Goal: Task Accomplishment & Management: Manage account settings

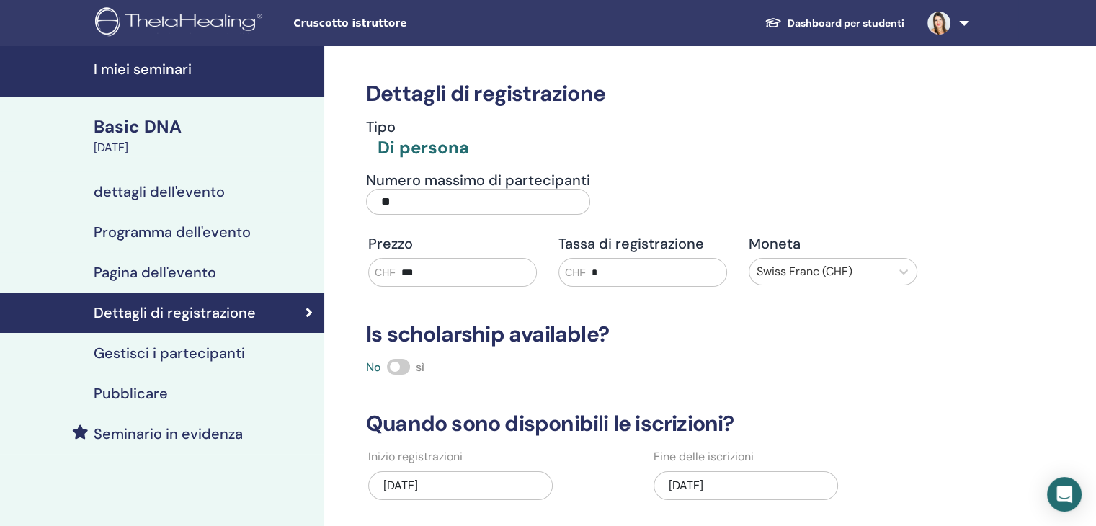
click at [164, 187] on h4 "dettagli dell'evento" at bounding box center [159, 191] width 131 height 17
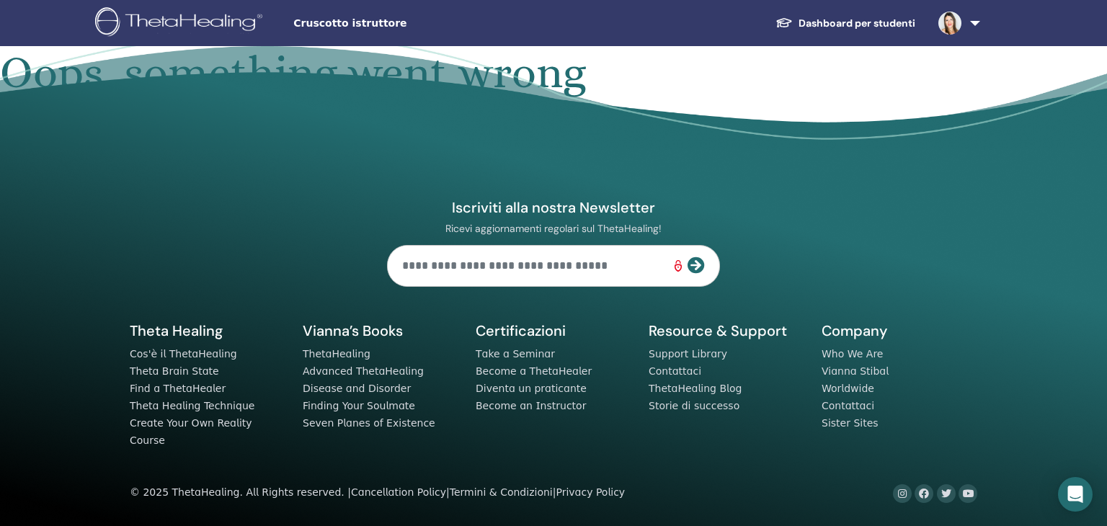
click at [897, 26] on link "Dashboard per studenti" at bounding box center [845, 23] width 163 height 27
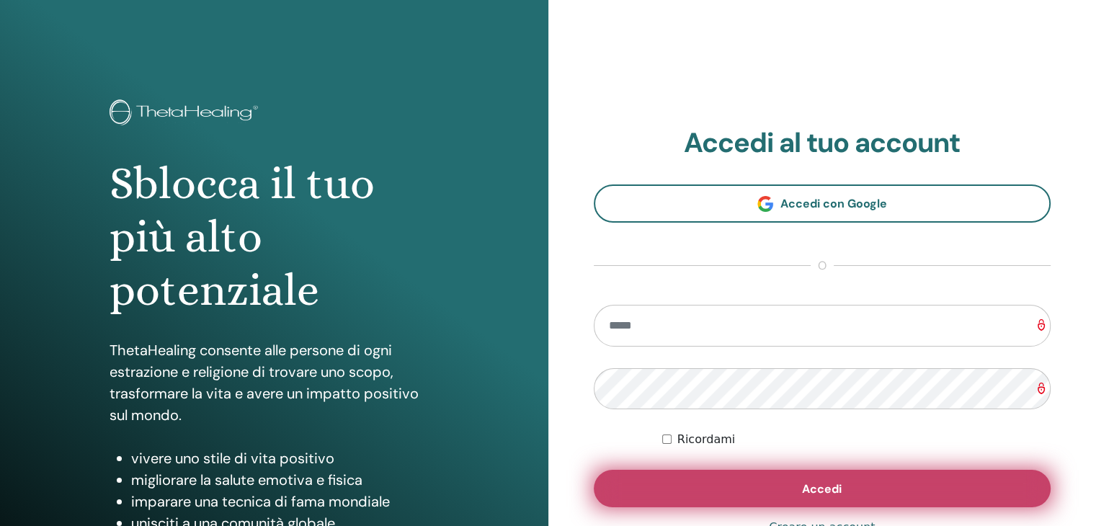
type input "**********"
click at [787, 489] on button "Accedi" at bounding box center [823, 488] width 458 height 37
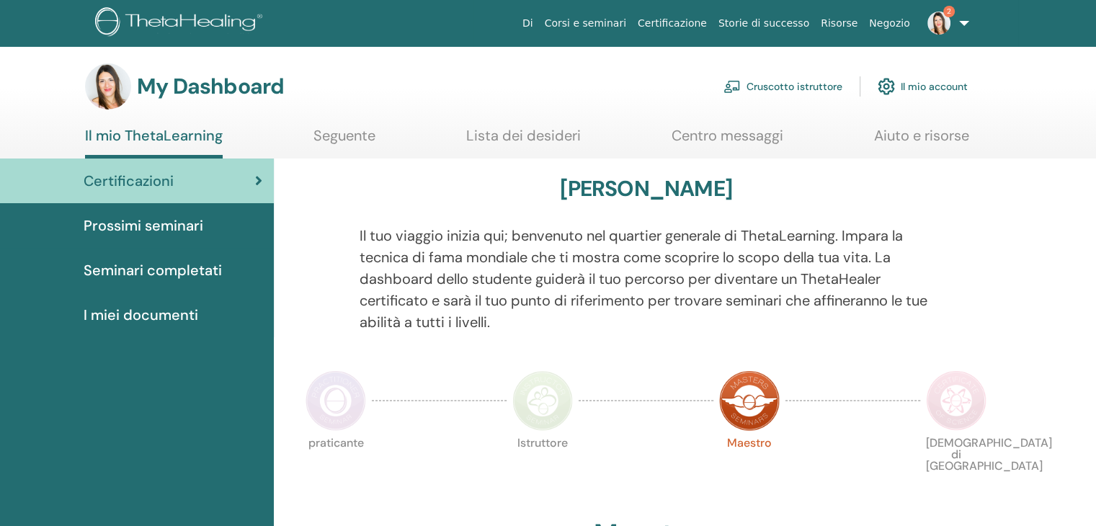
click at [783, 91] on link "Cruscotto istruttore" at bounding box center [783, 87] width 119 height 32
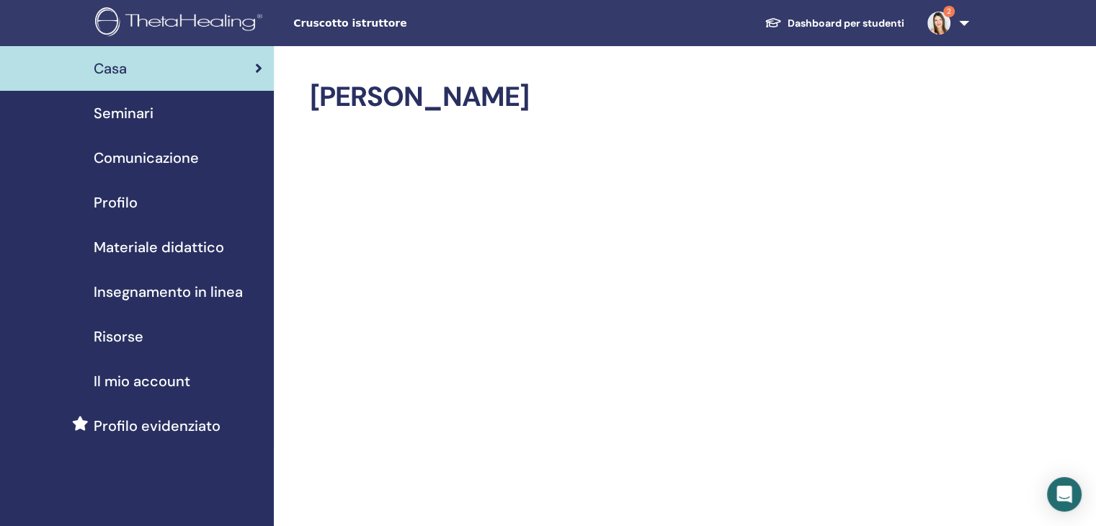
click at [136, 115] on span "Seminari" at bounding box center [124, 113] width 60 height 22
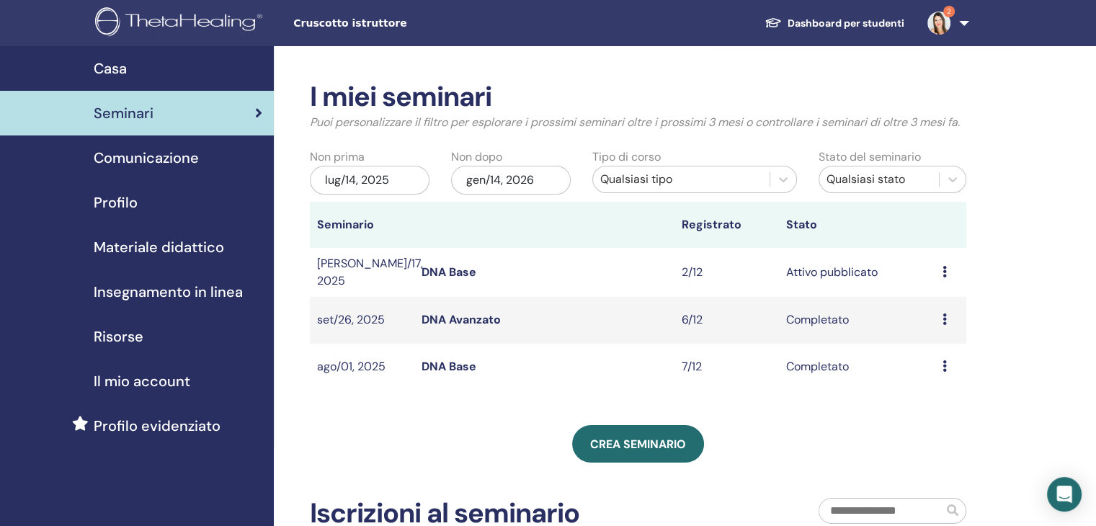
click at [943, 272] on icon at bounding box center [945, 272] width 4 height 12
click at [944, 327] on link "Partecipanti" at bounding box center [937, 326] width 65 height 15
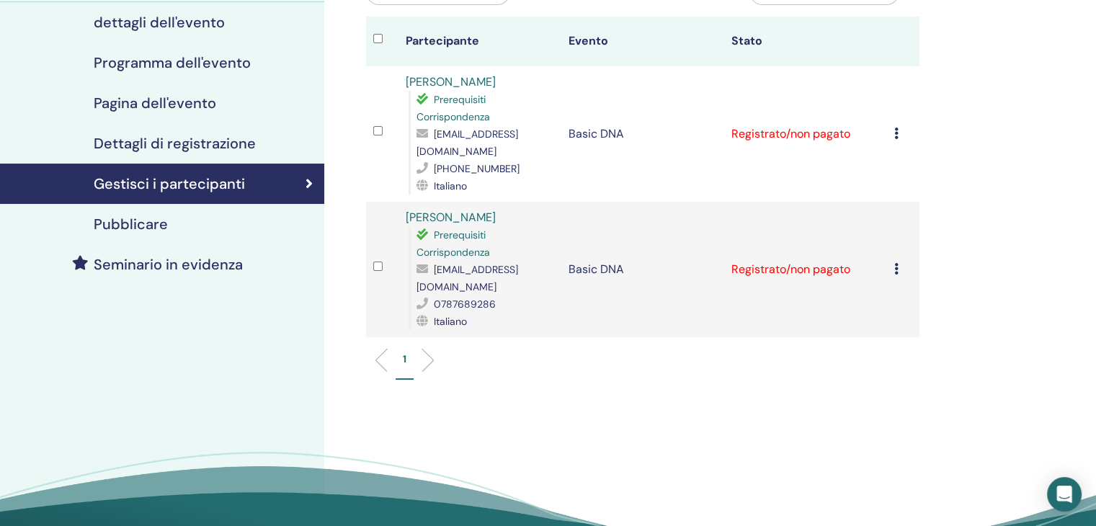
scroll to position [144, 0]
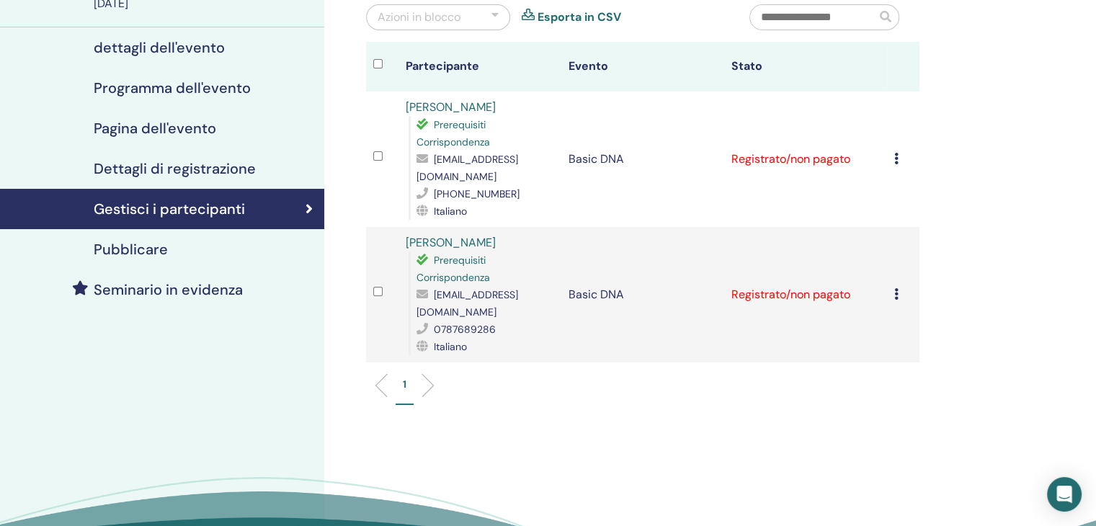
click at [898, 288] on icon at bounding box center [897, 294] width 4 height 12
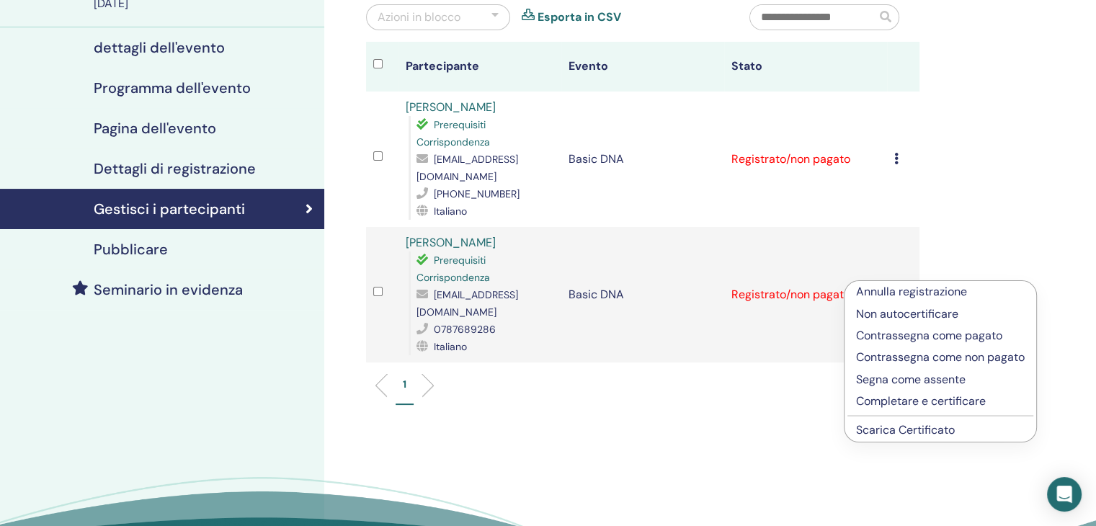
click at [902, 431] on link "Scarica Certificato" at bounding box center [905, 429] width 99 height 15
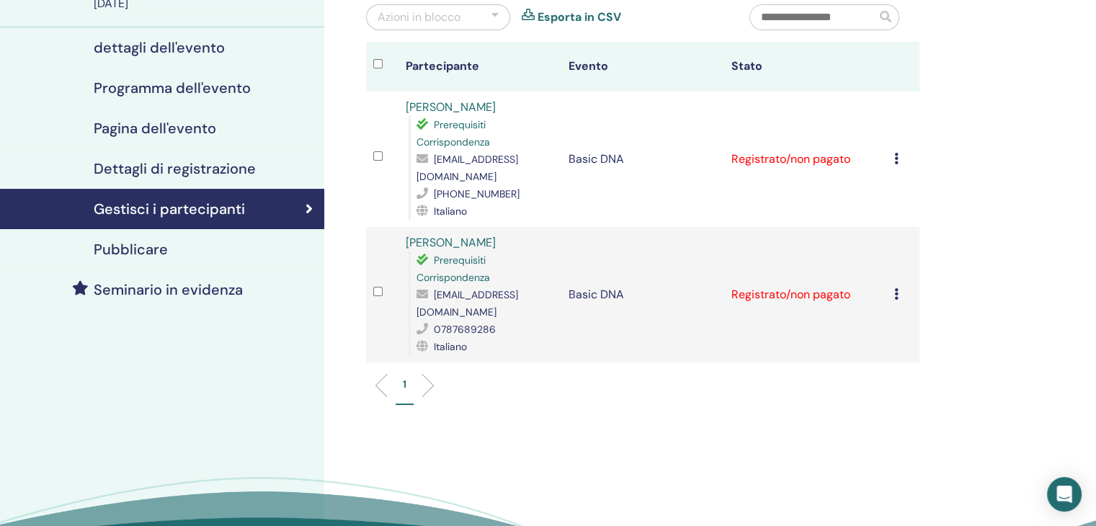
click at [897, 159] on icon at bounding box center [897, 159] width 4 height 12
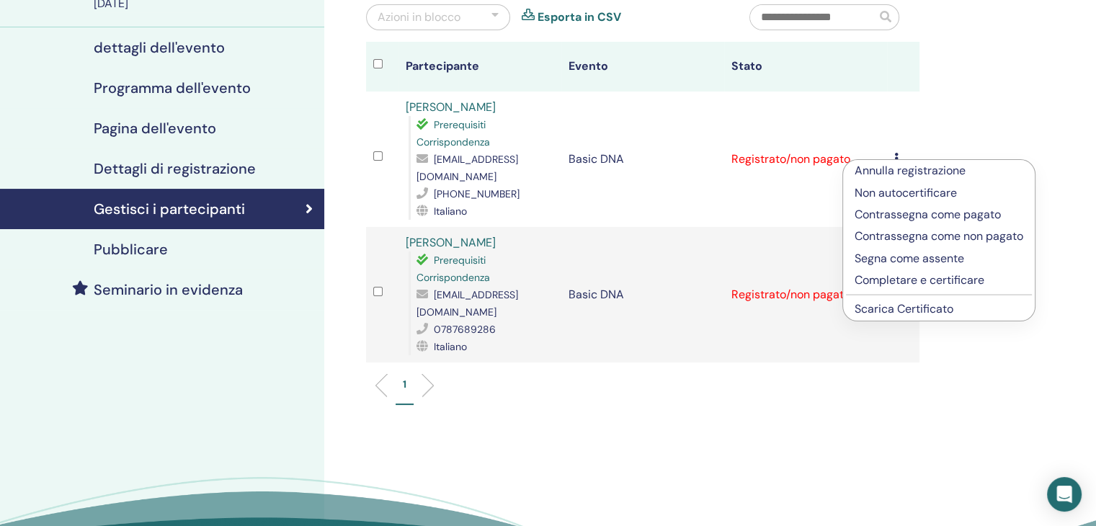
click at [910, 309] on link "Scarica Certificato" at bounding box center [904, 308] width 99 height 15
